Goal: Find specific page/section: Find specific page/section

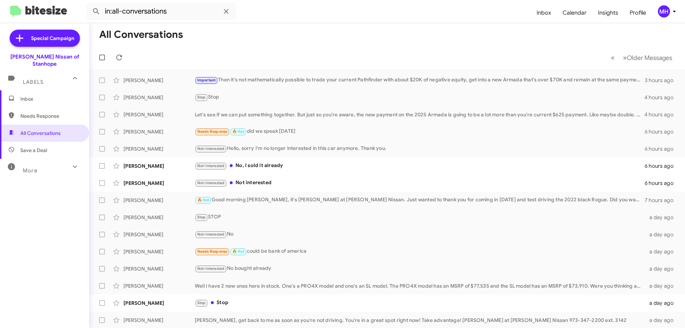
click at [36, 95] on span "Inbox" at bounding box center [50, 98] width 61 height 7
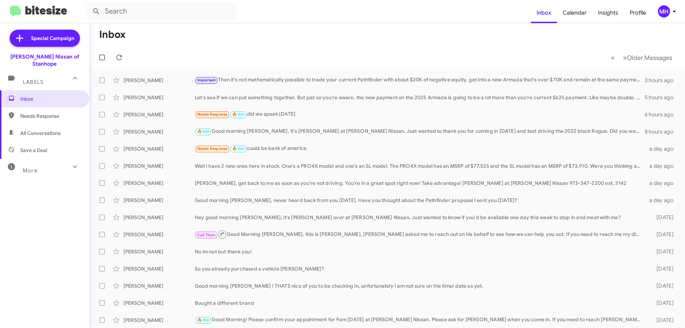
click at [40, 130] on span "All Conversations" at bounding box center [40, 133] width 40 height 7
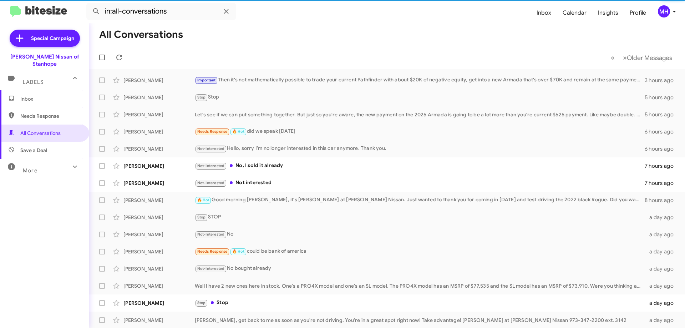
click at [44, 147] on span "Save a Deal" at bounding box center [33, 150] width 27 height 7
type input "in:not-interested"
